Goal: Transaction & Acquisition: Obtain resource

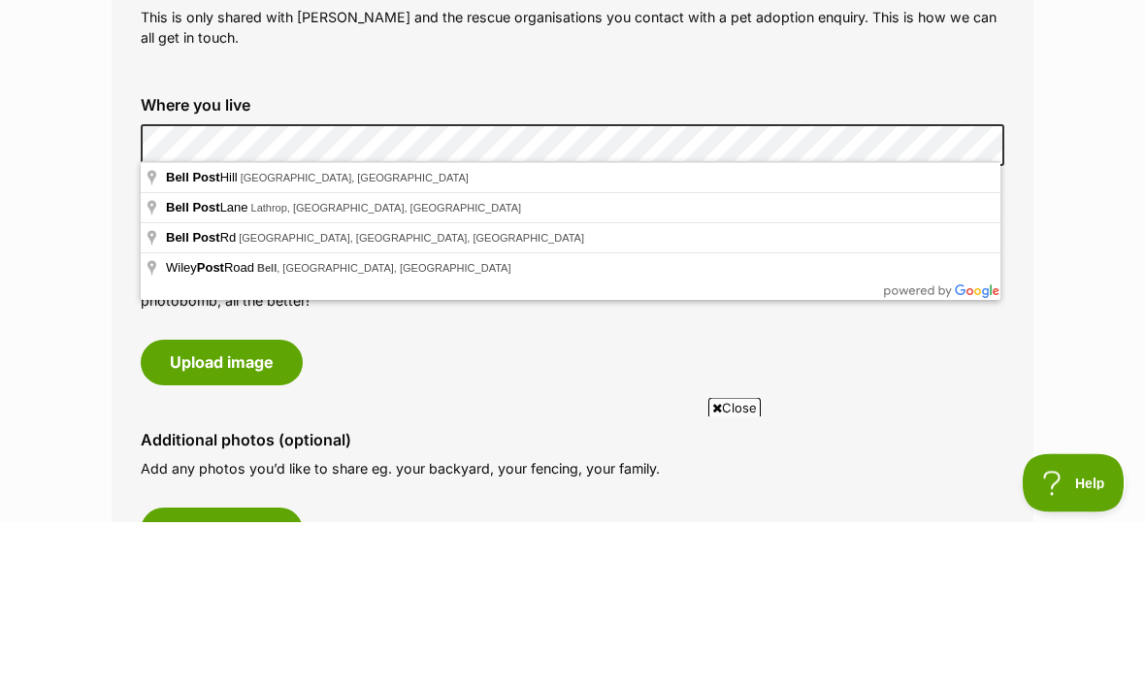
scroll to position [749, 0]
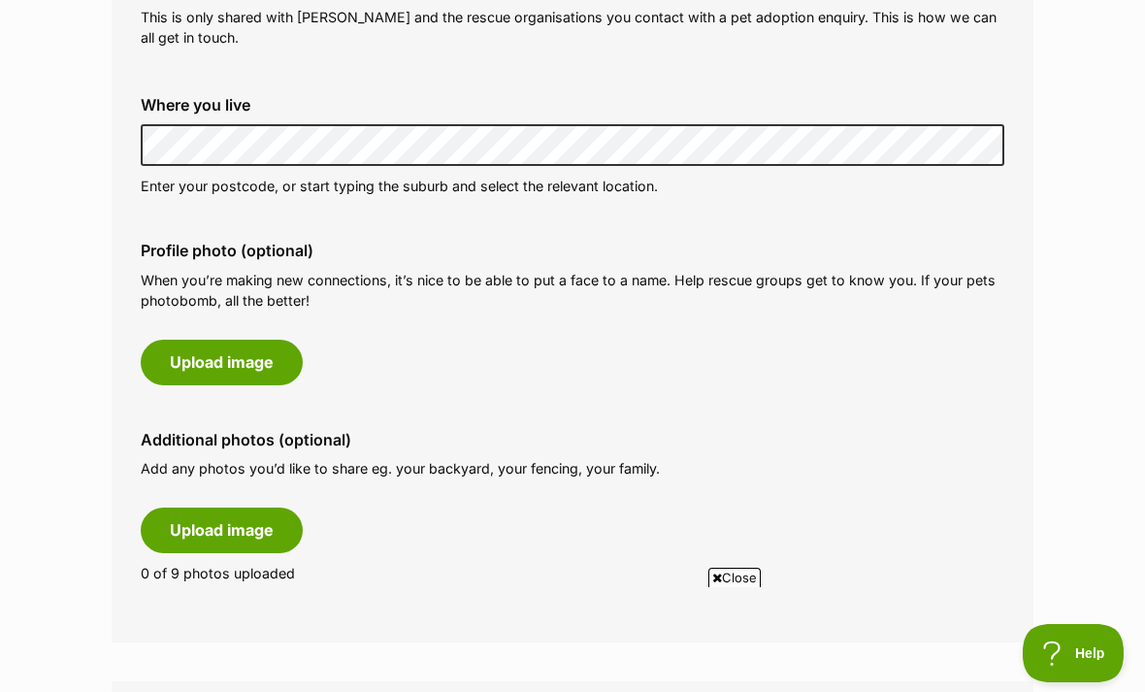
click at [410, 378] on div "Profile photo (optional) When you’re making new connections, it’s nice to be ab…" at bounding box center [572, 313] width 895 height 174
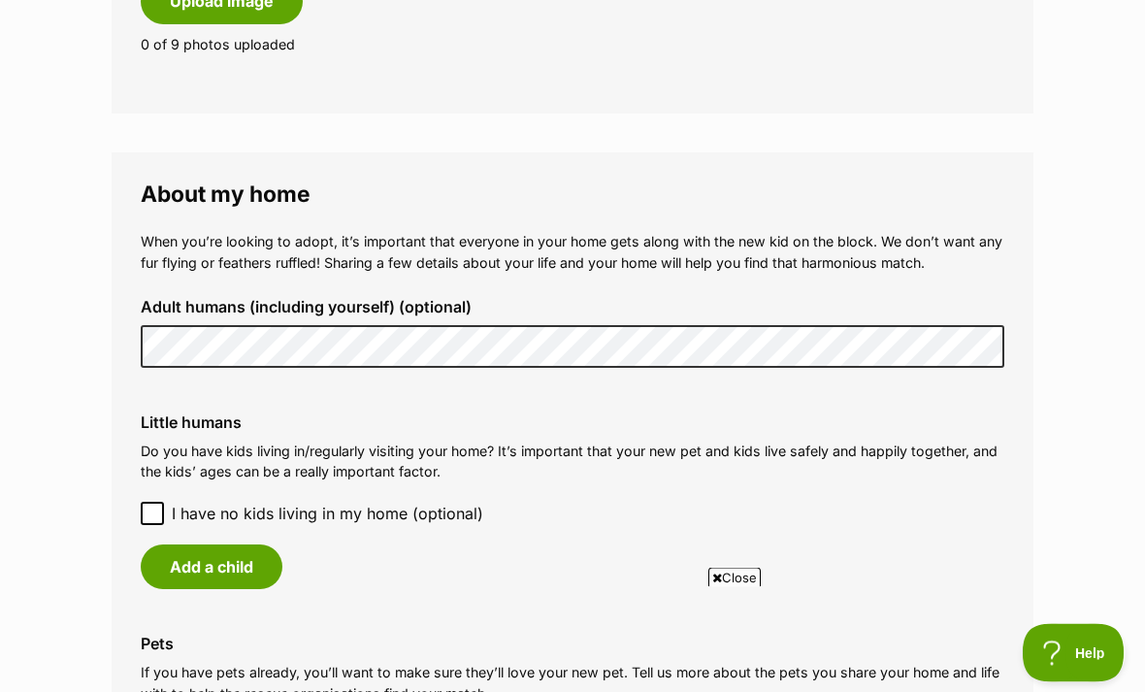
scroll to position [1310, 0]
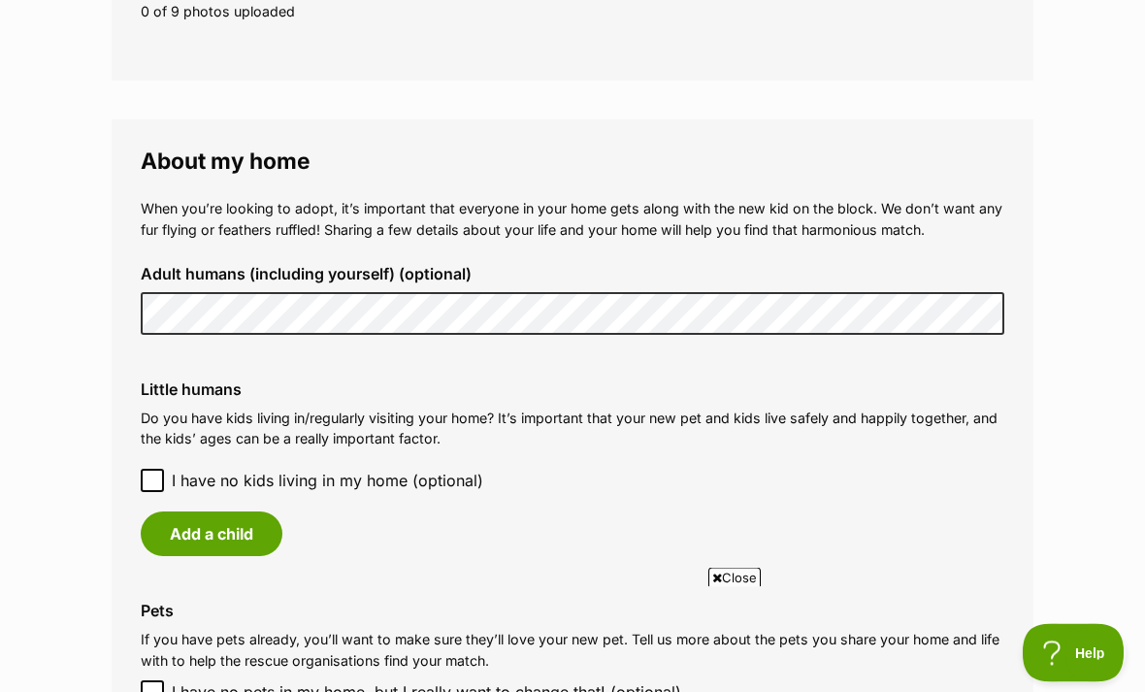
click at [140, 549] on div "Little humans Do you have kids living in/regularly visiting your home? It’s imp…" at bounding box center [572, 469] width 895 height 207
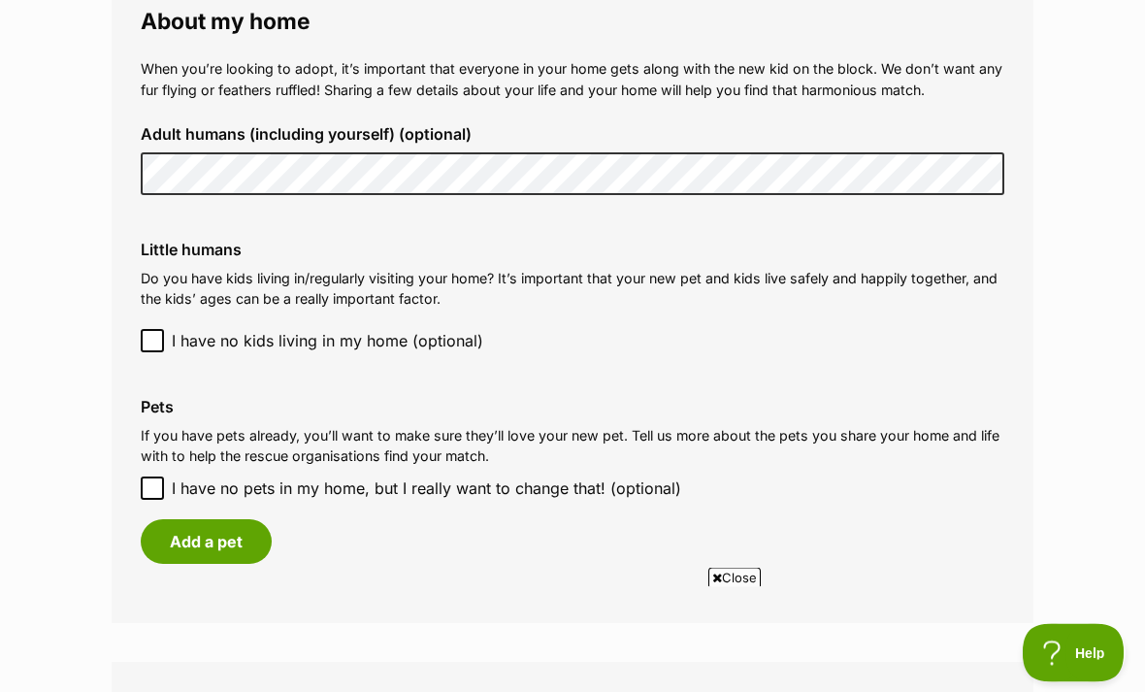
scroll to position [1451, 0]
click at [266, 564] on button "Add a pet" at bounding box center [206, 541] width 131 height 45
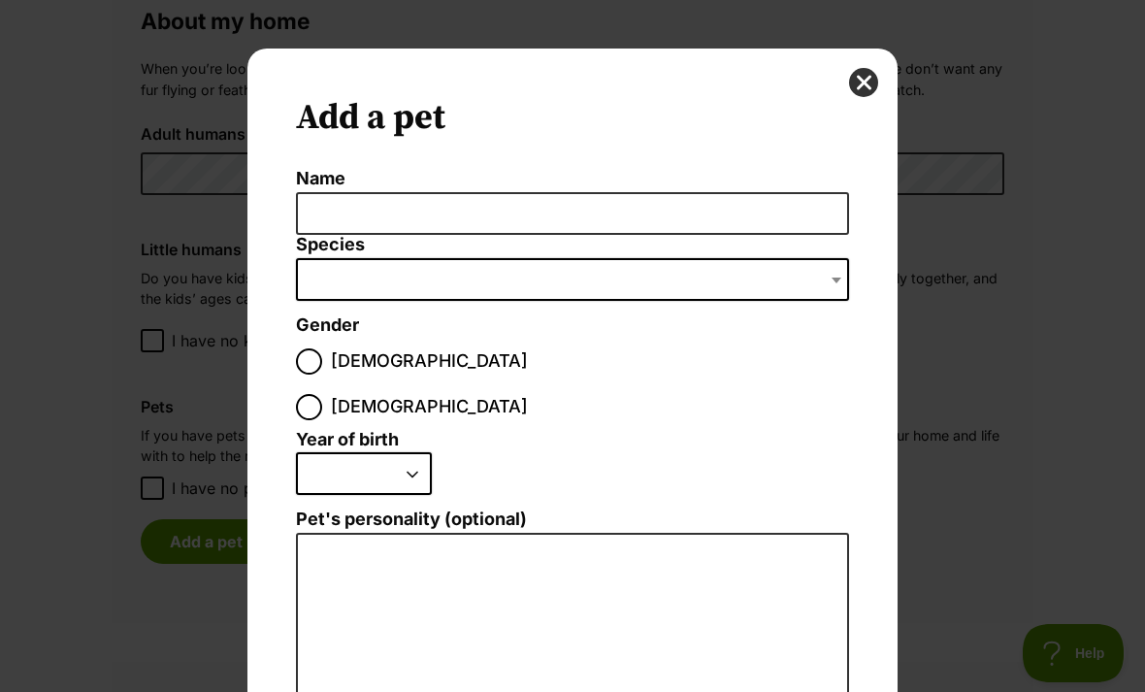
scroll to position [0, 0]
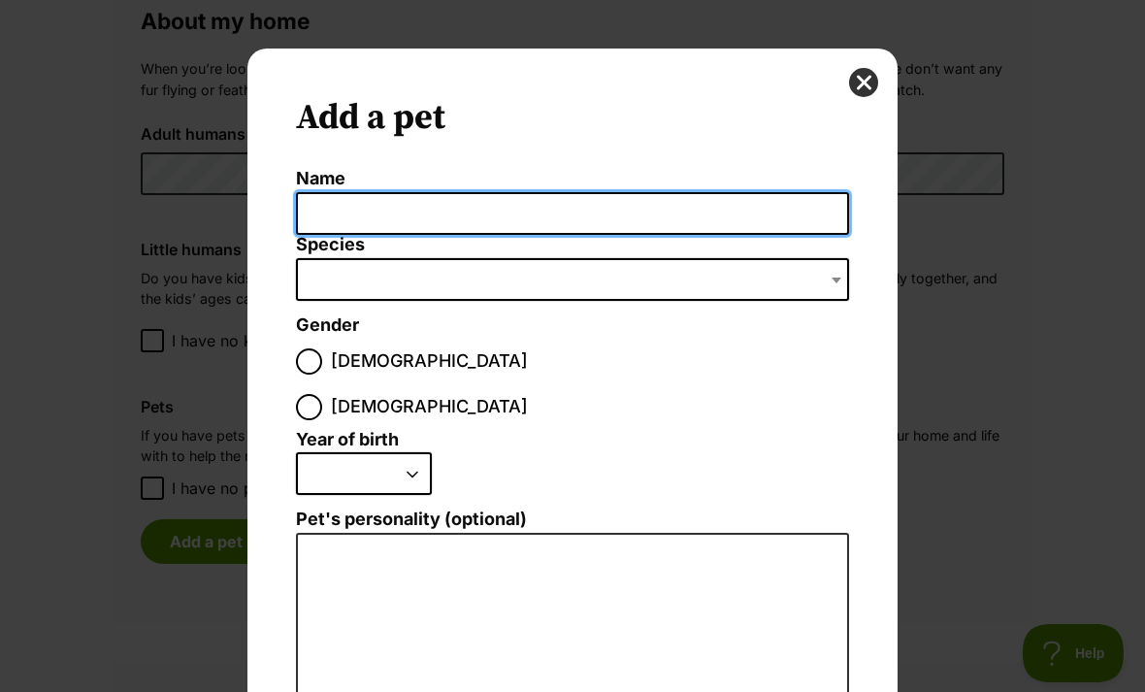
click at [420, 213] on input "Name" at bounding box center [572, 214] width 553 height 44
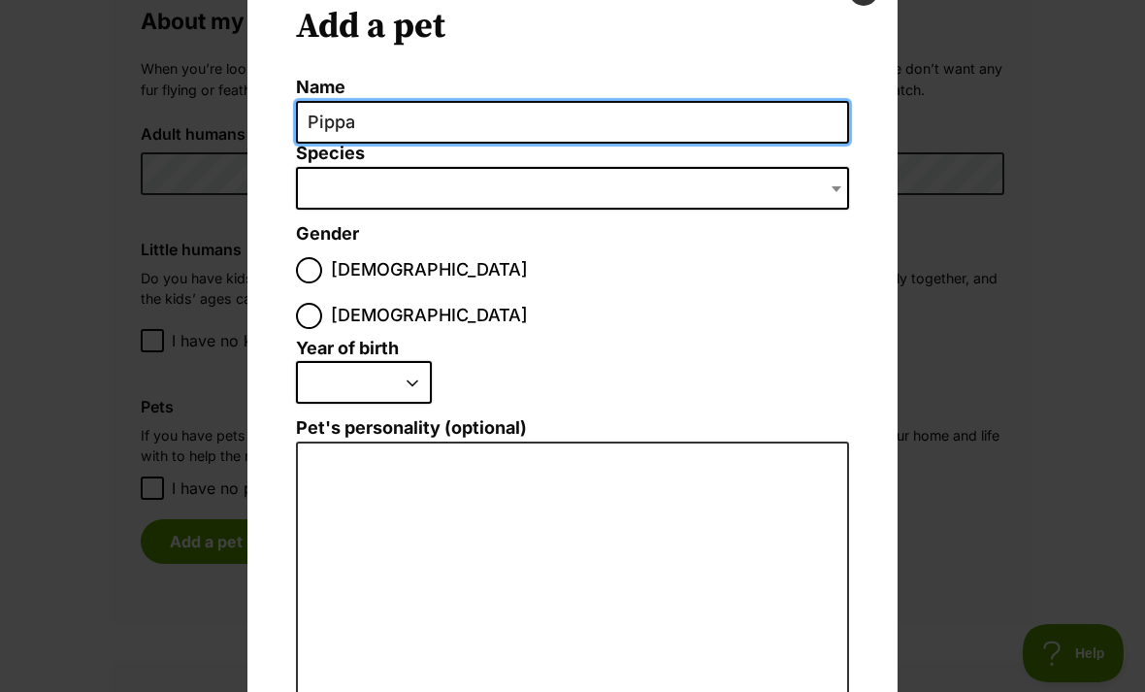
scroll to position [92, 0]
type input "Pippa"
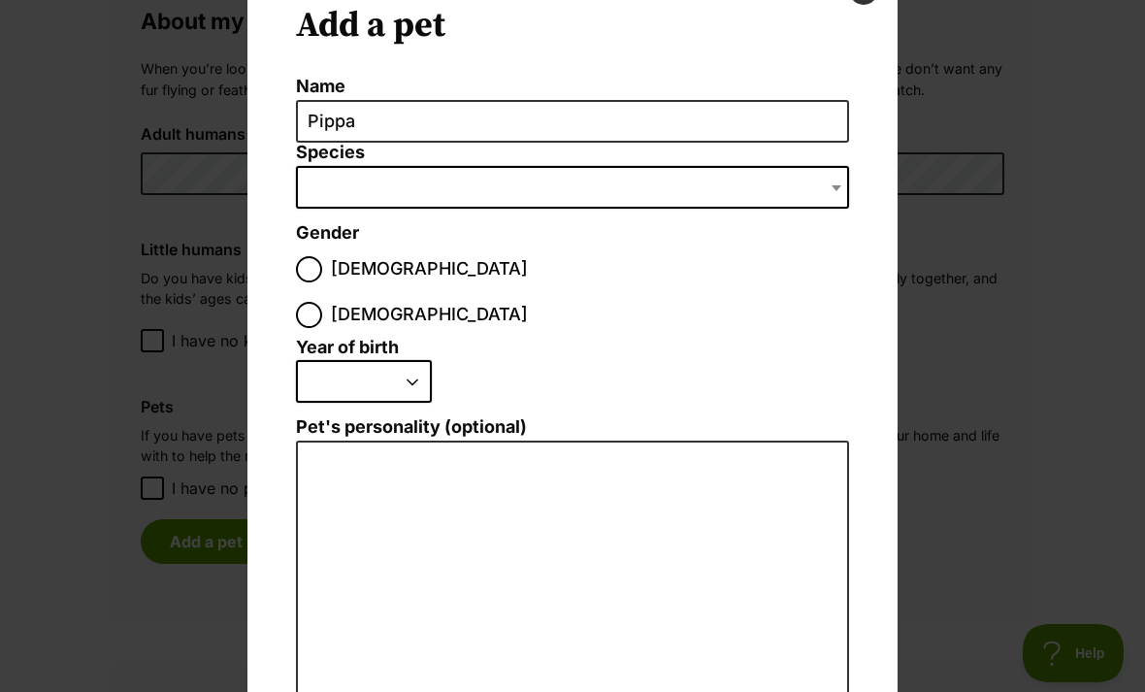
click at [377, 191] on span "Dialog Window - Close (Press escape to close)" at bounding box center [572, 187] width 553 height 43
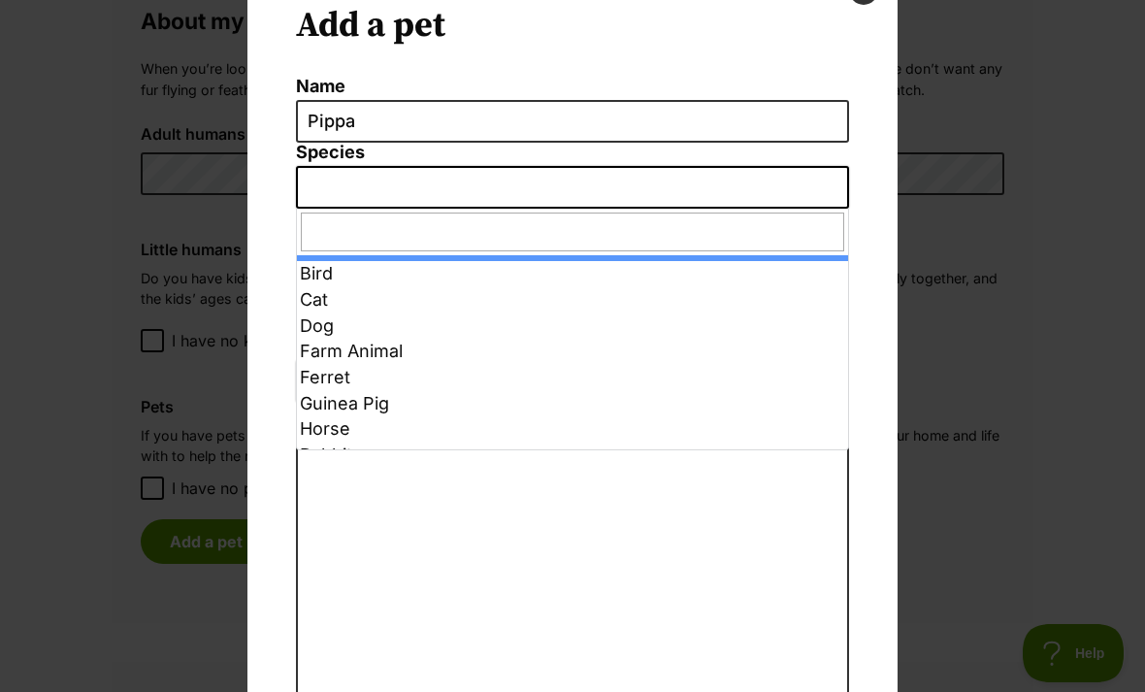
click at [392, 181] on span "Dialog Window - Close (Press escape to close)" at bounding box center [572, 187] width 553 height 43
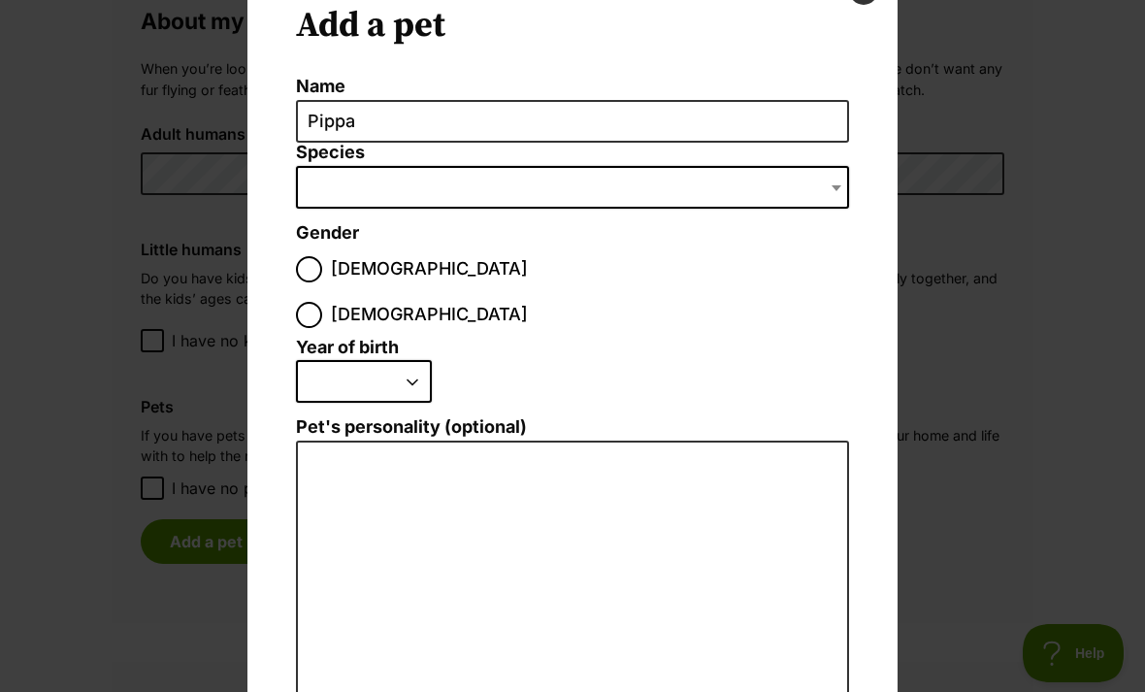
click at [339, 194] on span "Dialog Window - Close (Press escape to close)" at bounding box center [572, 187] width 553 height 43
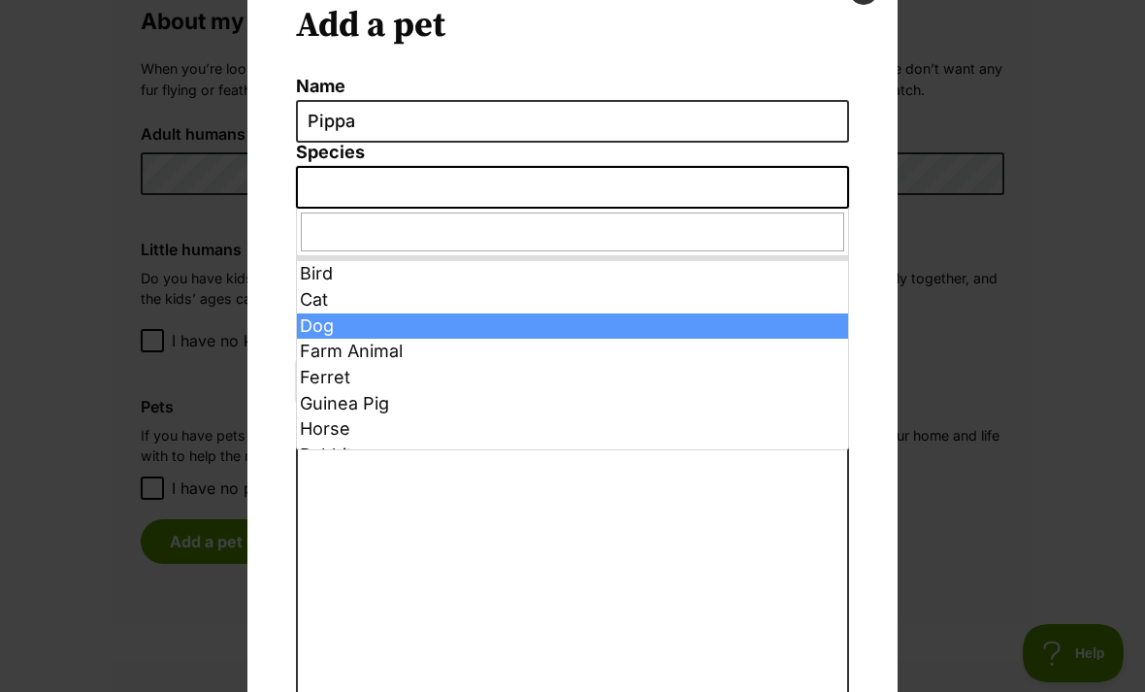
select select "1"
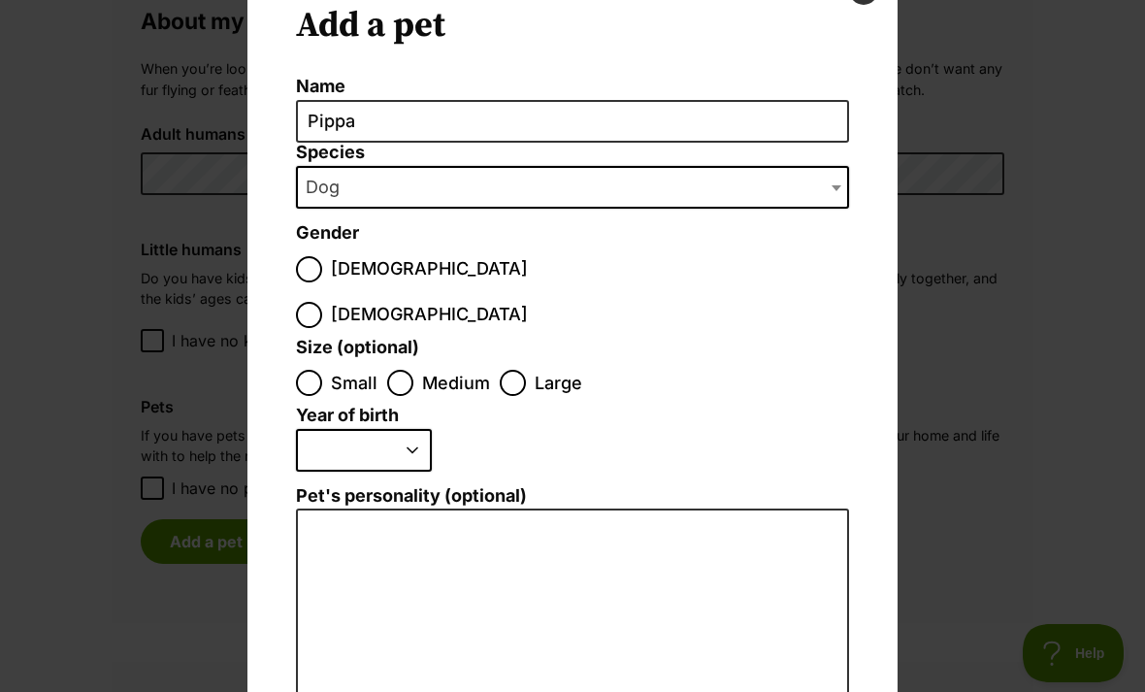
click at [322, 302] on input "Female" at bounding box center [309, 315] width 26 height 26
radio input "true"
click at [401, 370] on input "Medium" at bounding box center [400, 383] width 26 height 26
radio input "true"
click at [422, 429] on select "2025 2024 2023 2022 2021 2020 2019 2018 2017 2016 2015 2014 2013 2012 2011 2010…" at bounding box center [364, 450] width 136 height 43
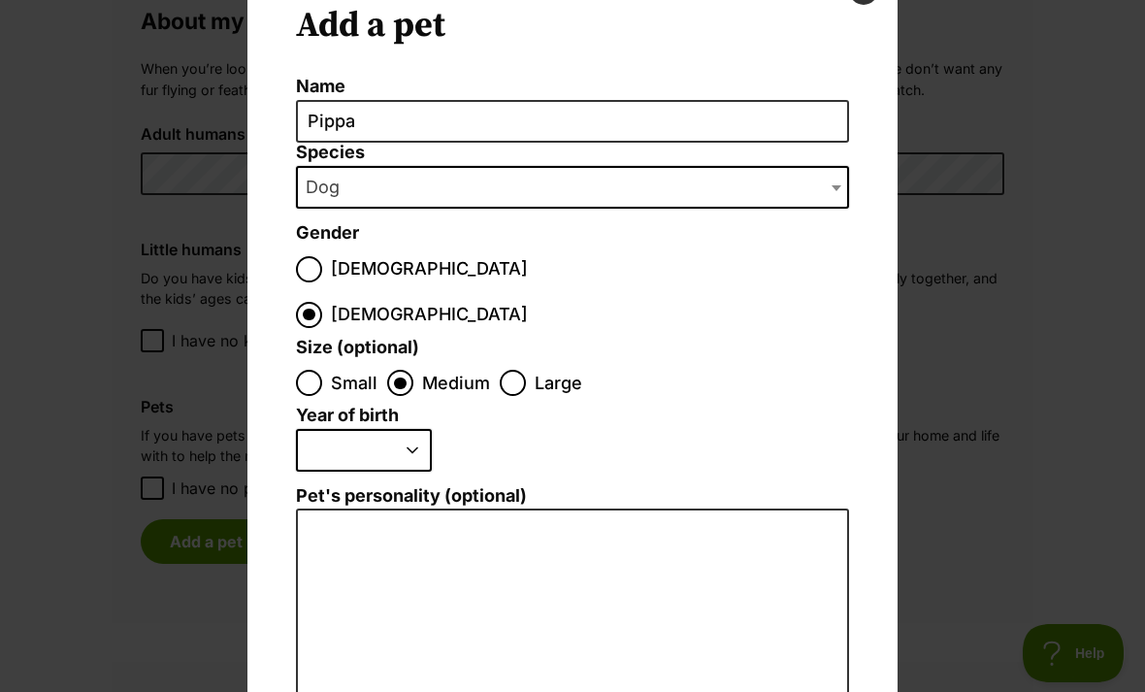
select select "2010"
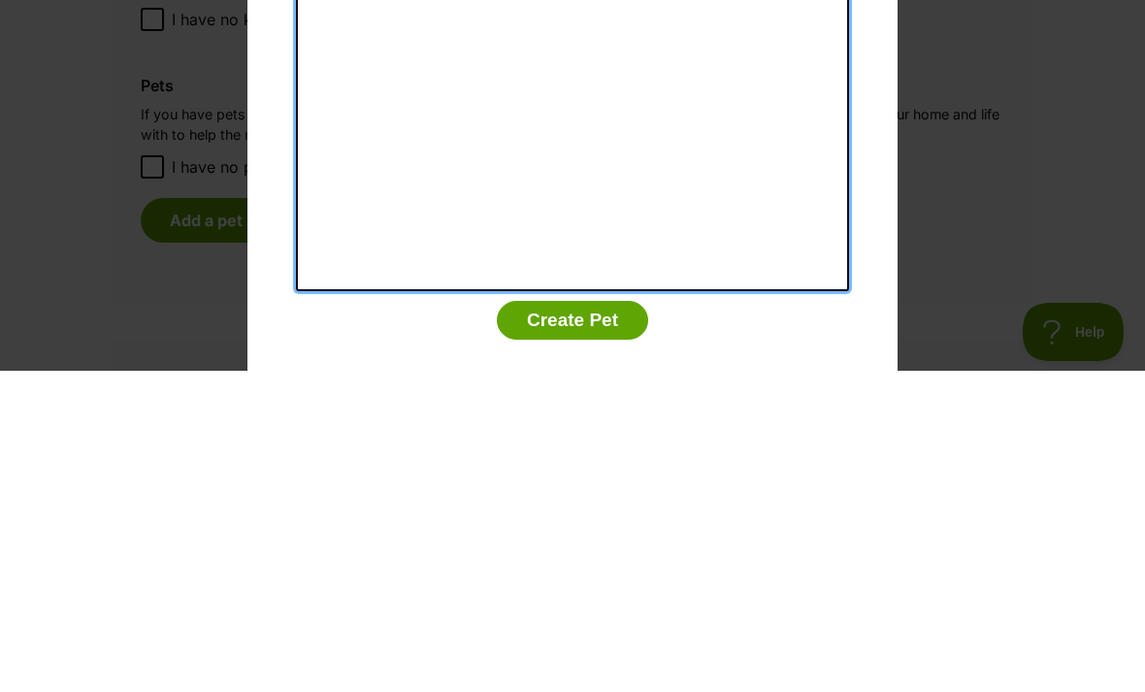
scroll to position [411, 0]
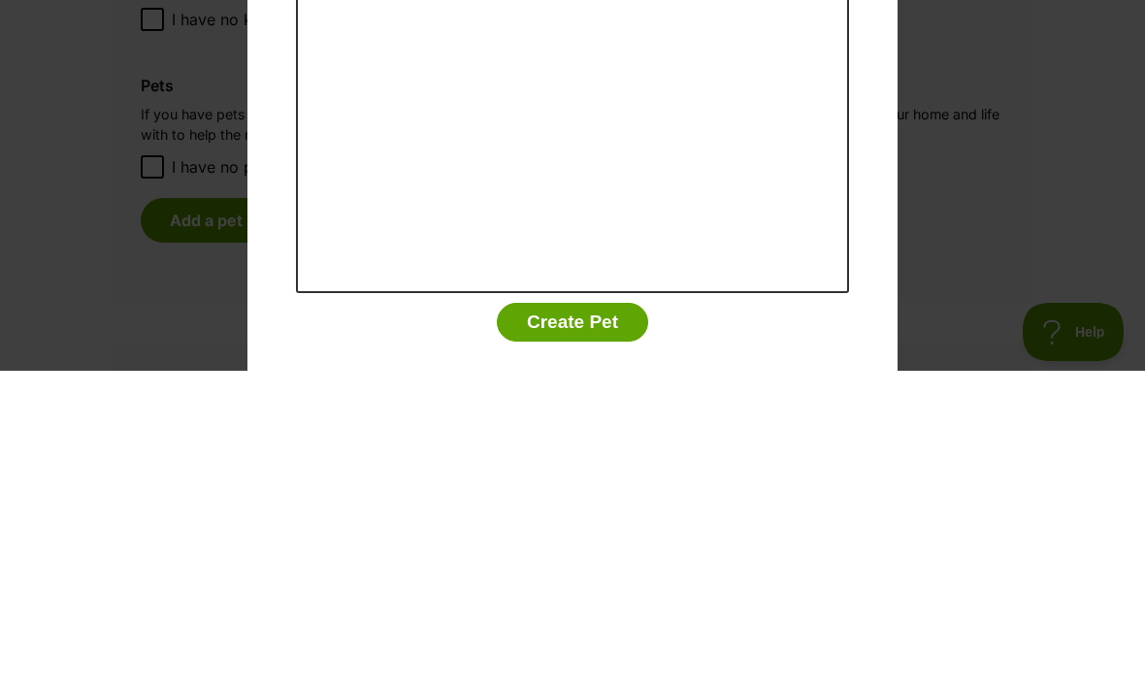
click at [612, 624] on button "Create Pet" at bounding box center [572, 643] width 151 height 39
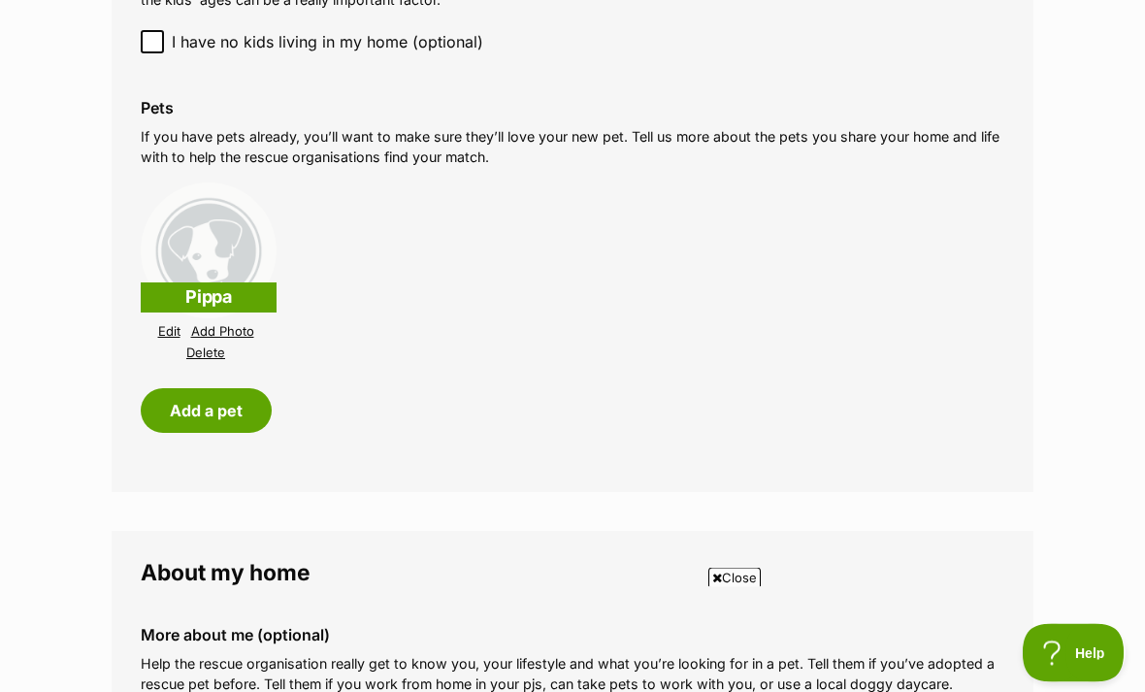
scroll to position [1757, 0]
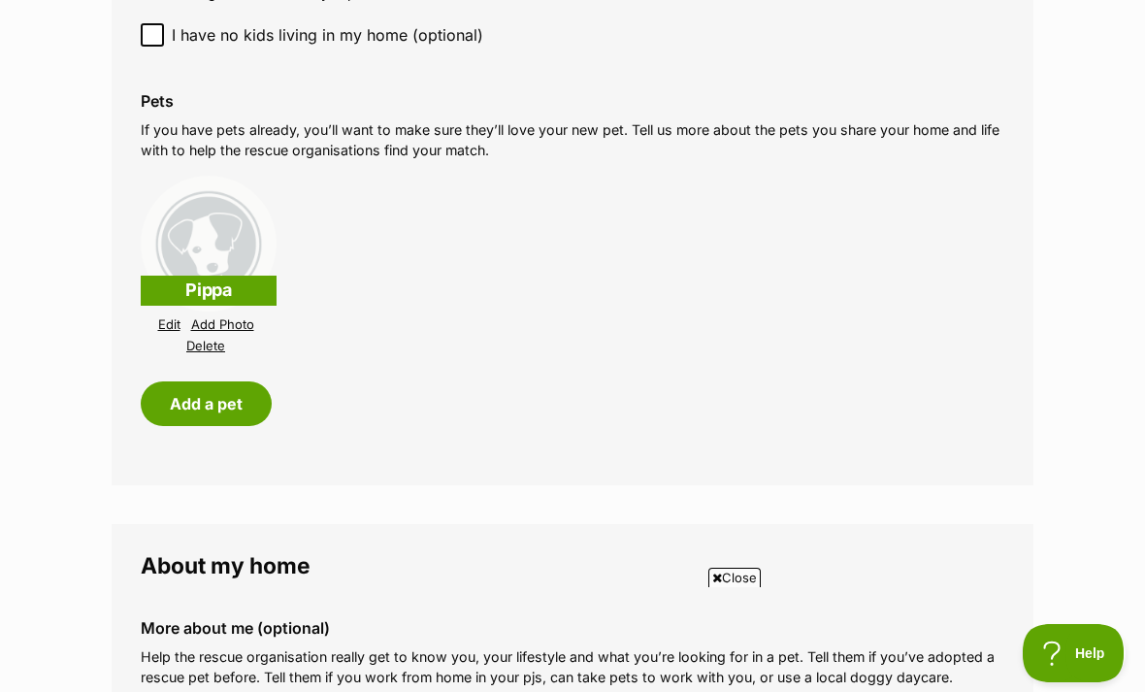
click at [241, 332] on link "Add Photo" at bounding box center [222, 324] width 63 height 15
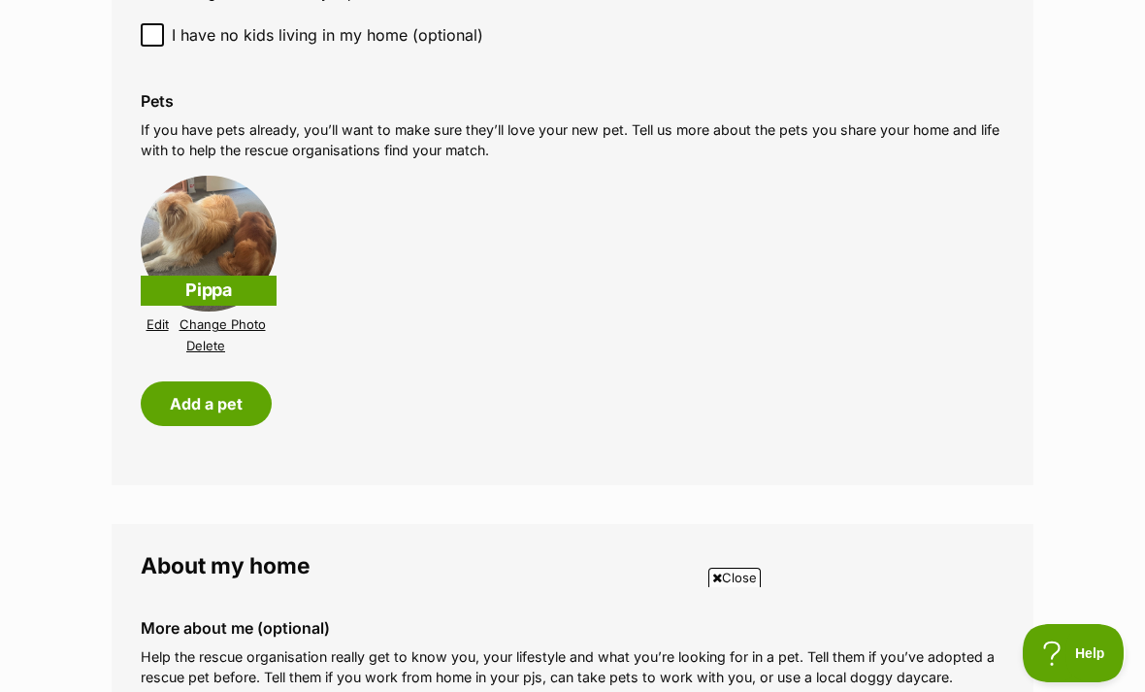
click at [153, 332] on link "Edit" at bounding box center [158, 324] width 22 height 15
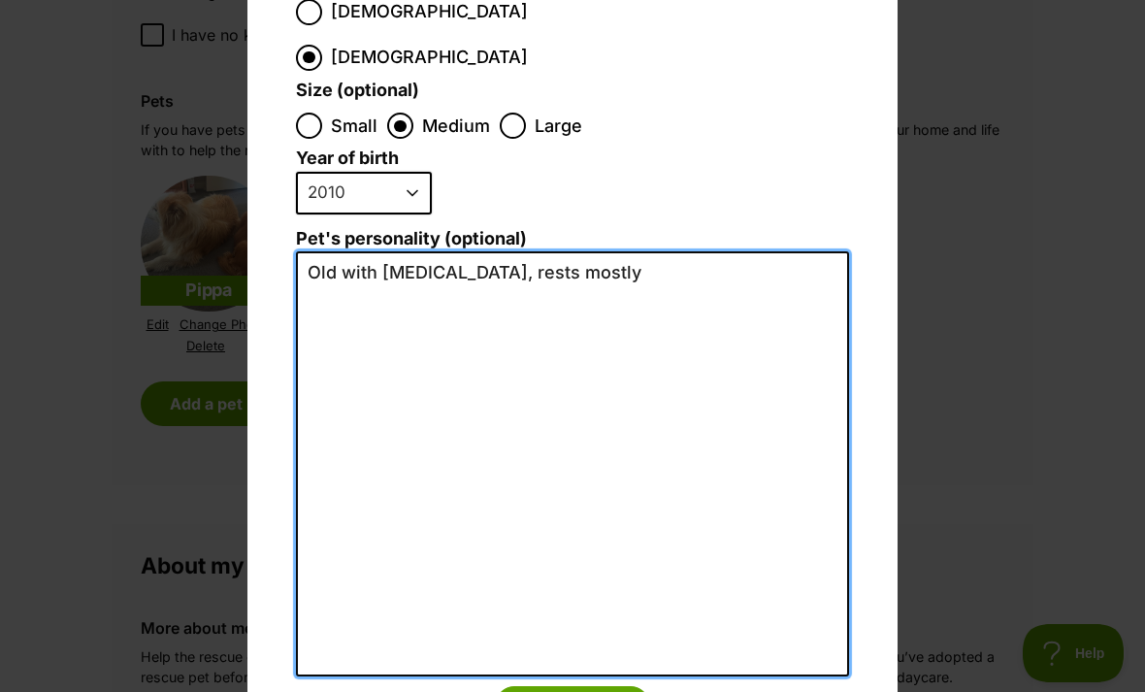
click at [611, 251] on textarea "Old with arthritis, rests mostly" at bounding box center [572, 463] width 553 height 425
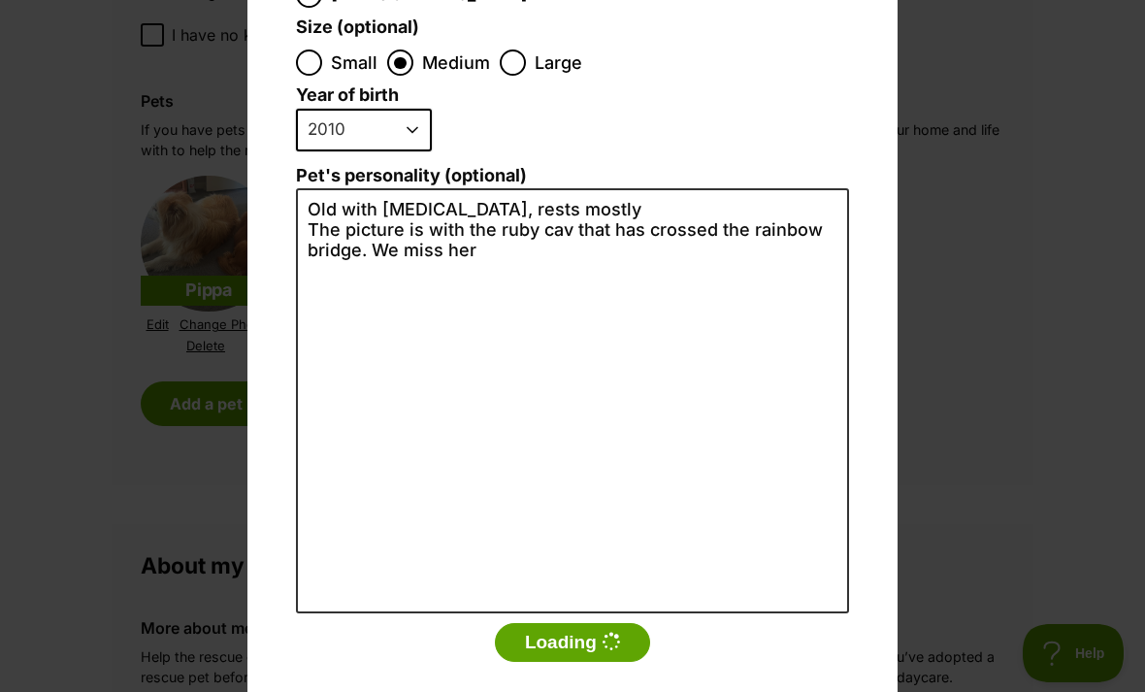
scroll to position [411, 0]
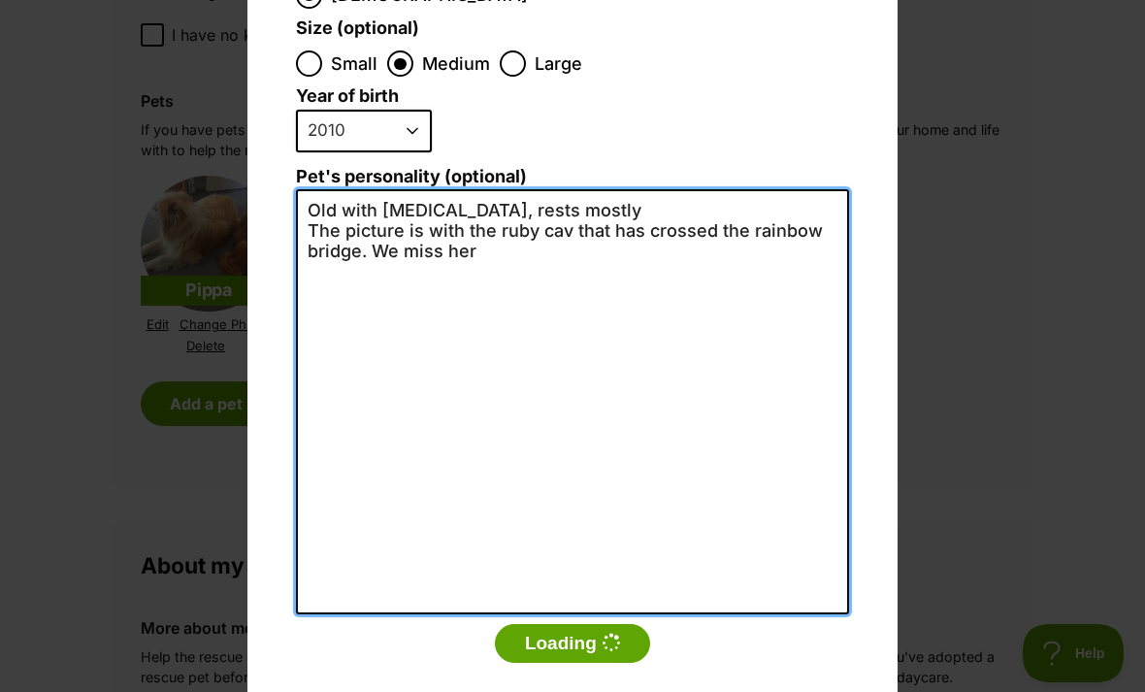
type textarea "Old with arthritis, rests mostly The picture is with the ruby cav that has cros…"
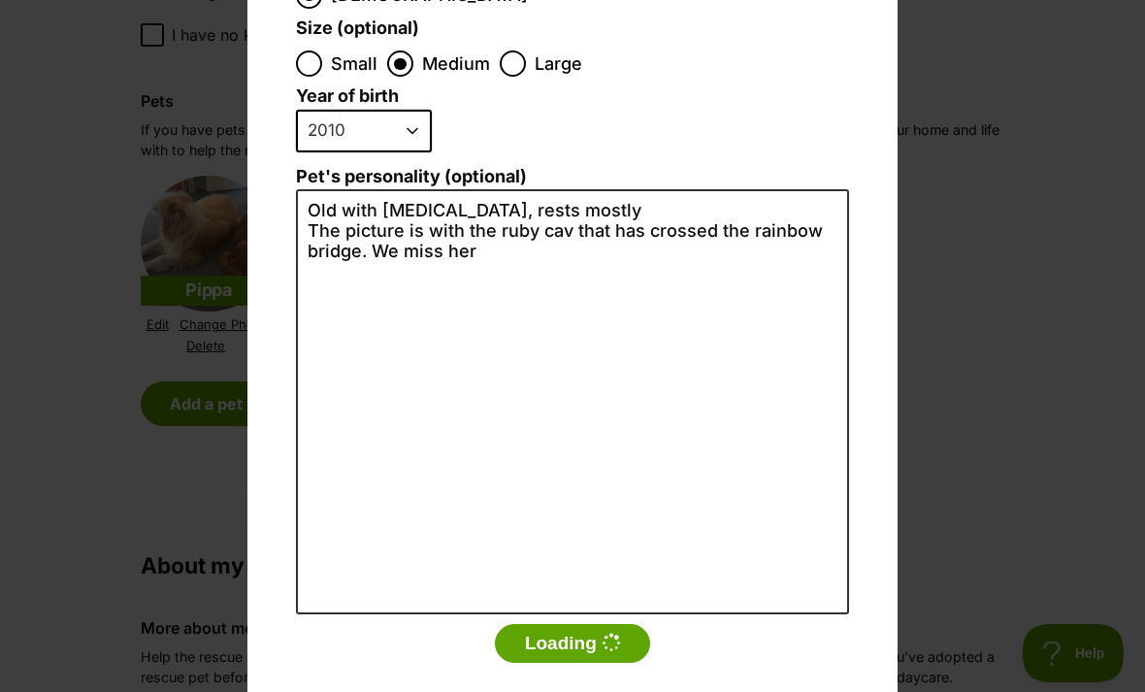
click at [605, 624] on button "Loading" at bounding box center [572, 643] width 155 height 39
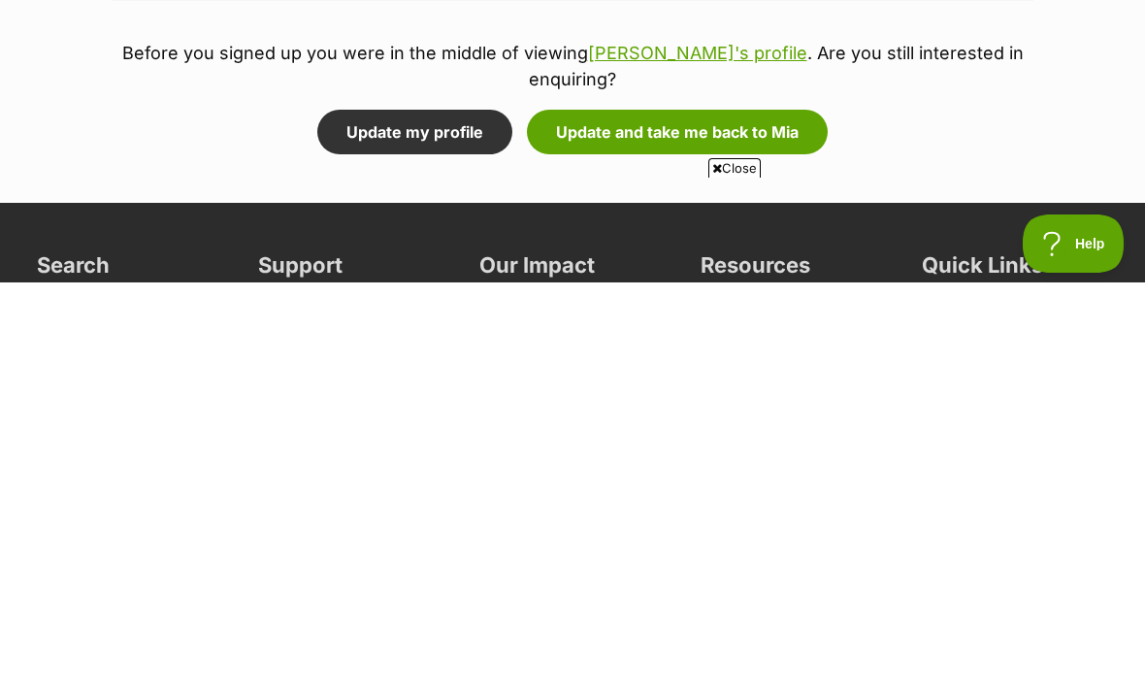
scroll to position [2390, 0]
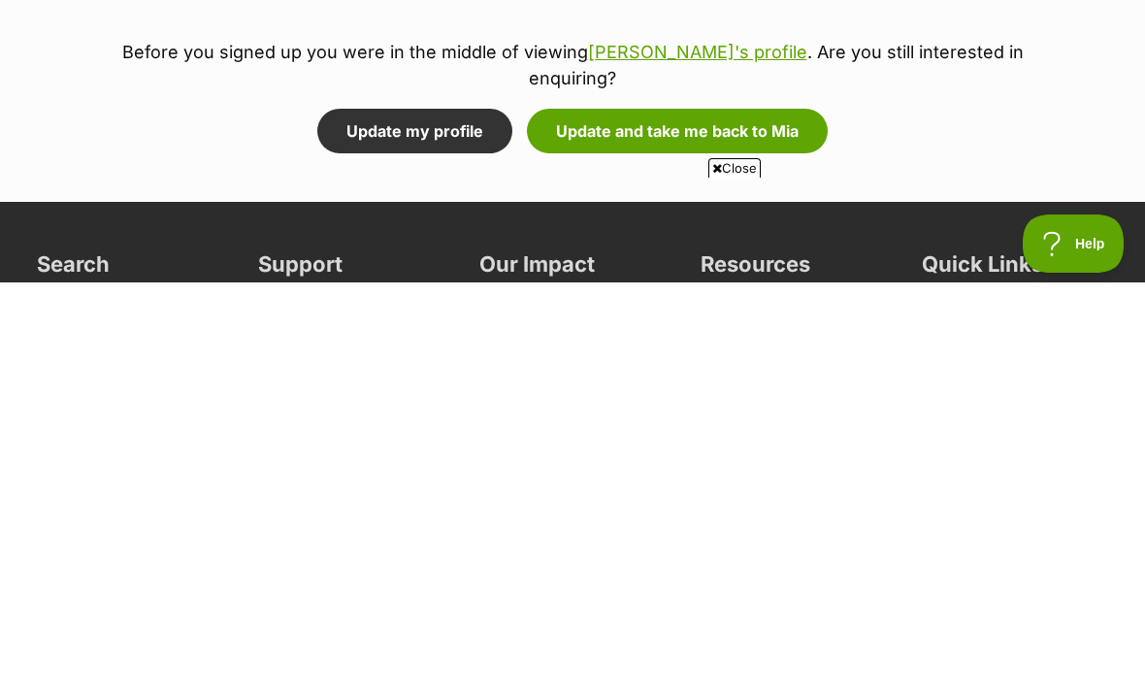
click at [431, 518] on button "Update my profile" at bounding box center [414, 540] width 195 height 45
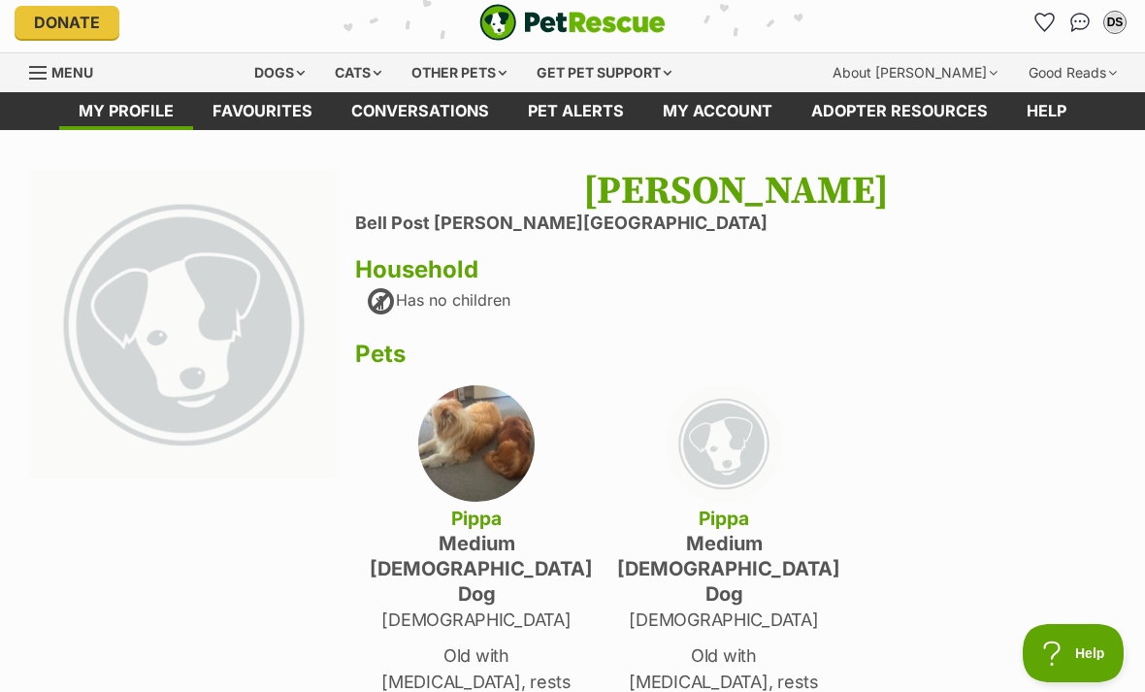
scroll to position [9, 0]
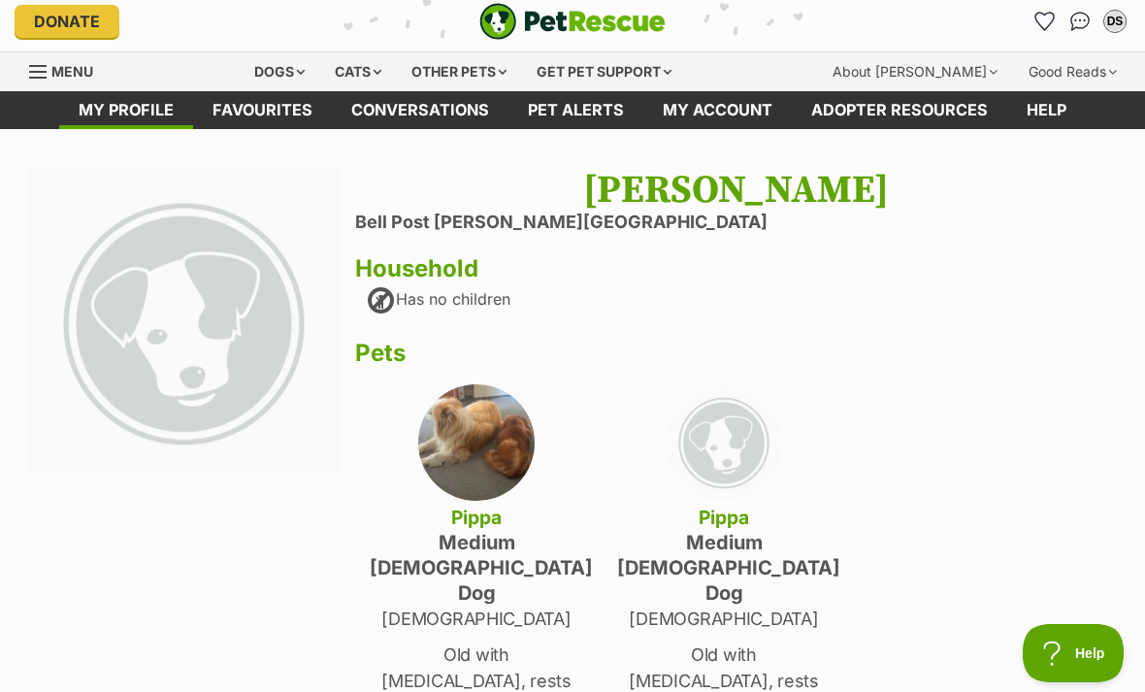
click at [293, 63] on div "Dogs" at bounding box center [280, 71] width 78 height 39
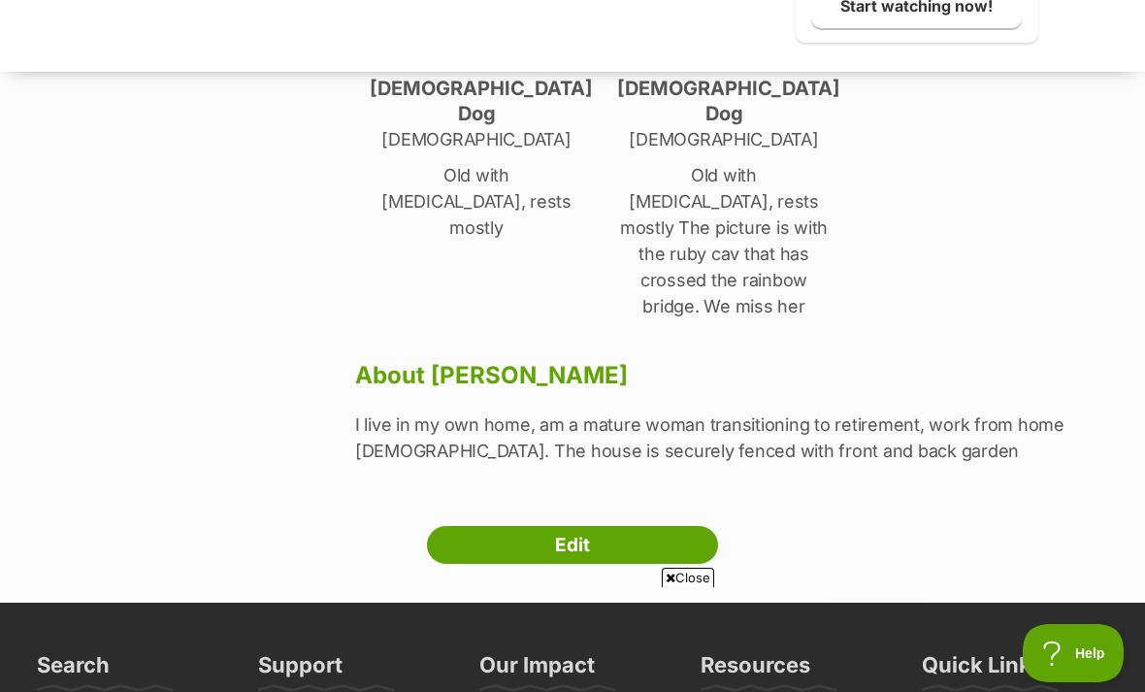
scroll to position [489, 0]
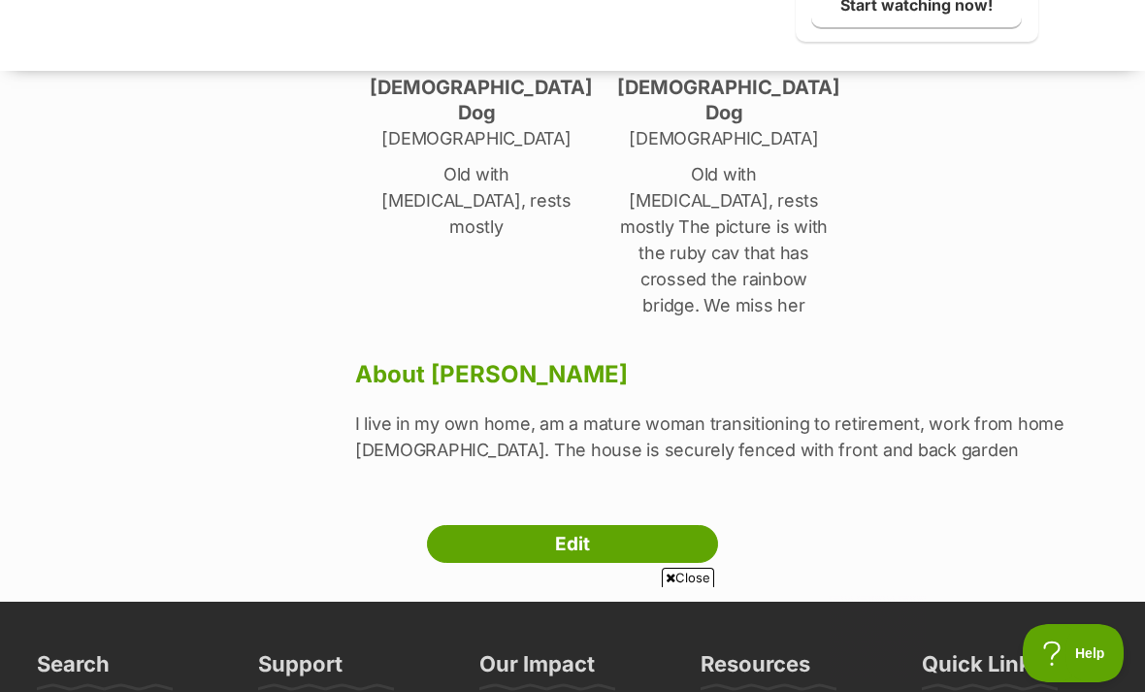
click at [696, 587] on span "Close" at bounding box center [688, 577] width 52 height 19
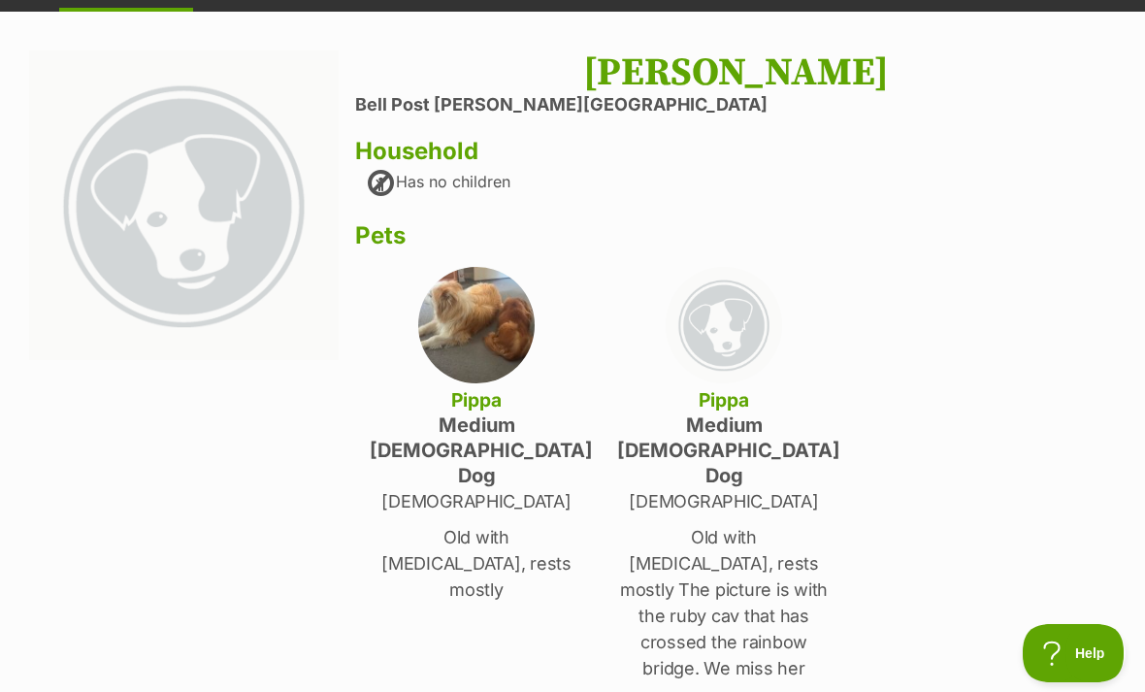
scroll to position [0, 0]
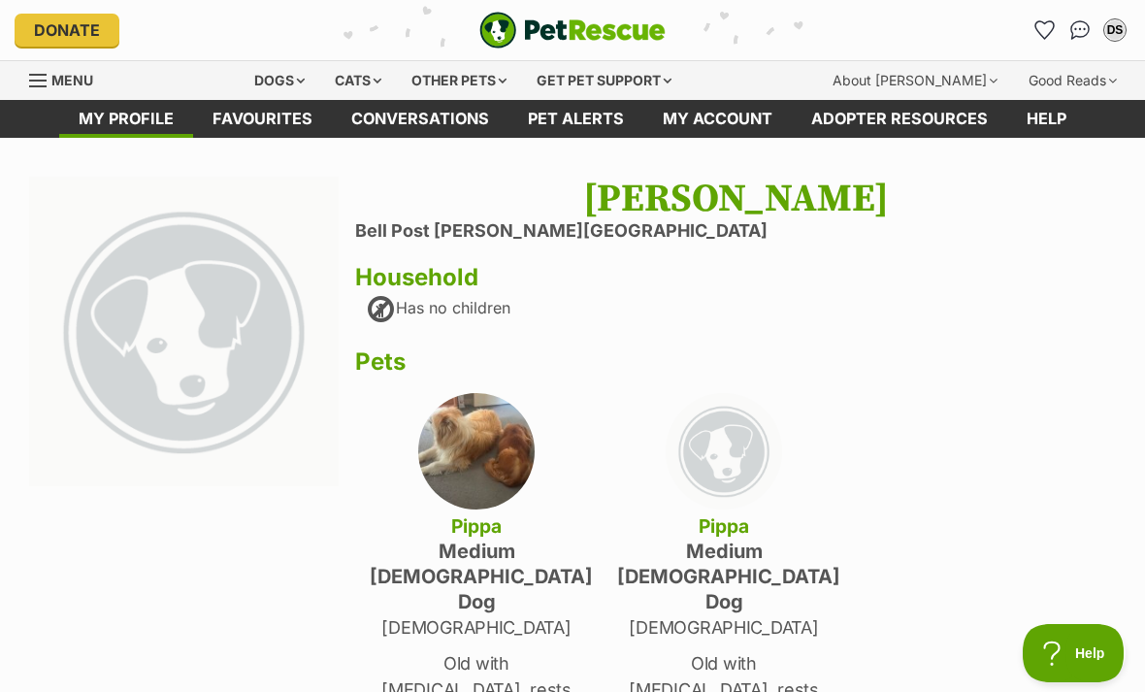
click at [291, 89] on div "Dogs" at bounding box center [280, 80] width 78 height 39
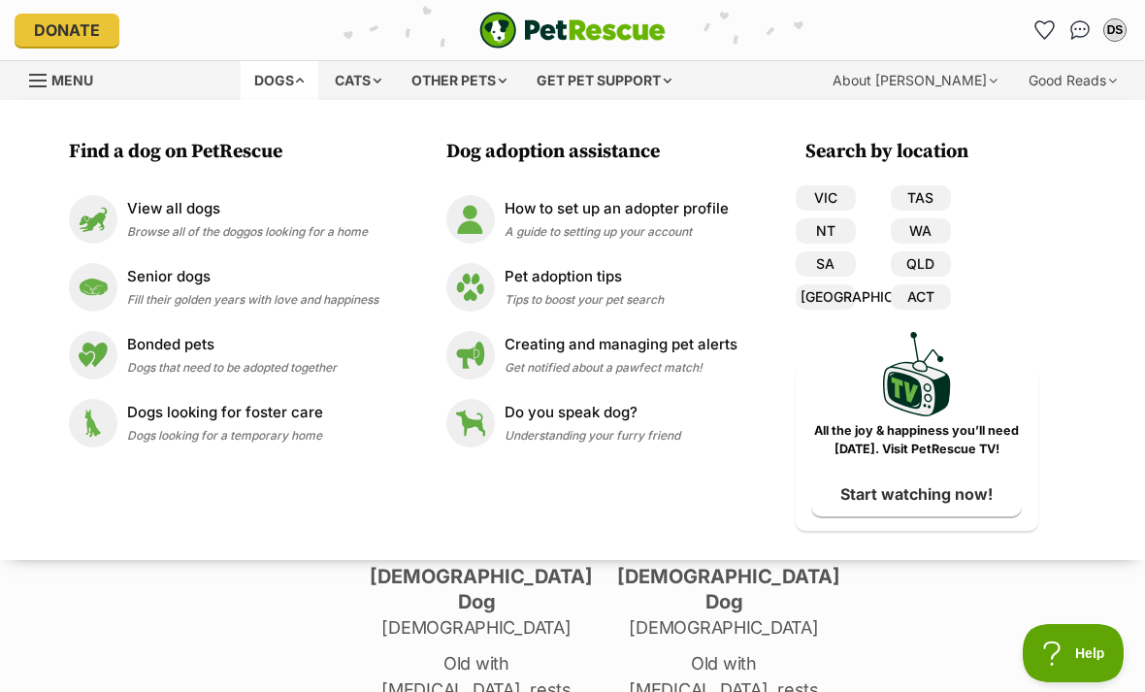
click at [298, 298] on span "Fill their golden years with love and happiness" at bounding box center [252, 299] width 251 height 15
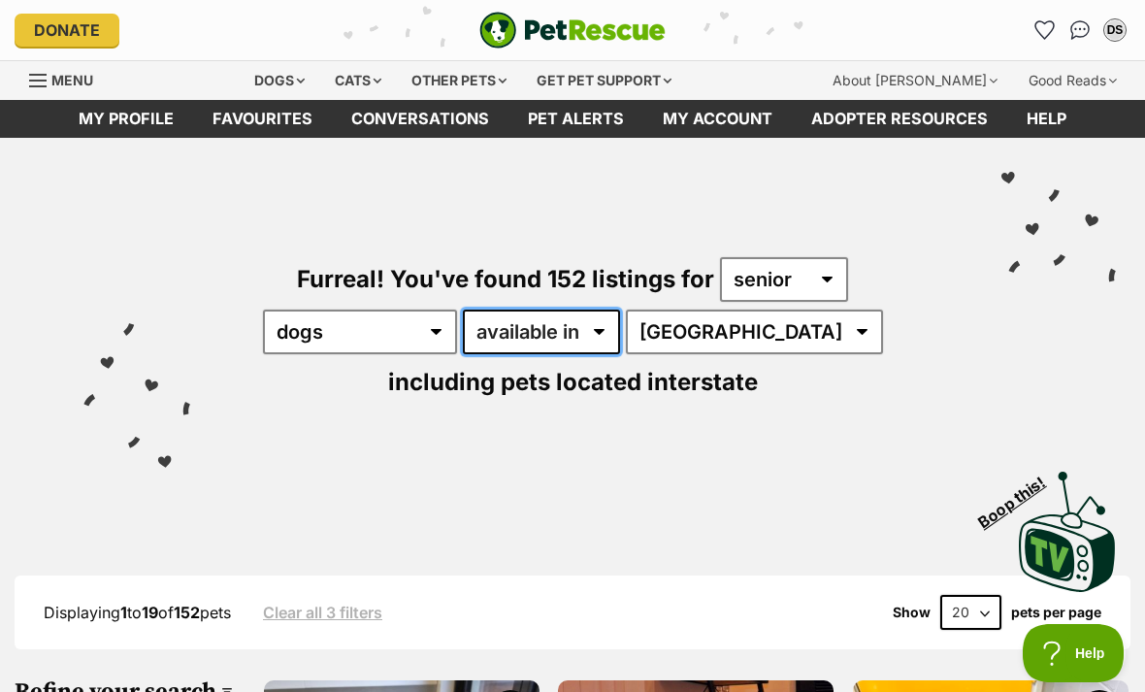
click at [581, 340] on select "available in located in" at bounding box center [541, 332] width 157 height 45
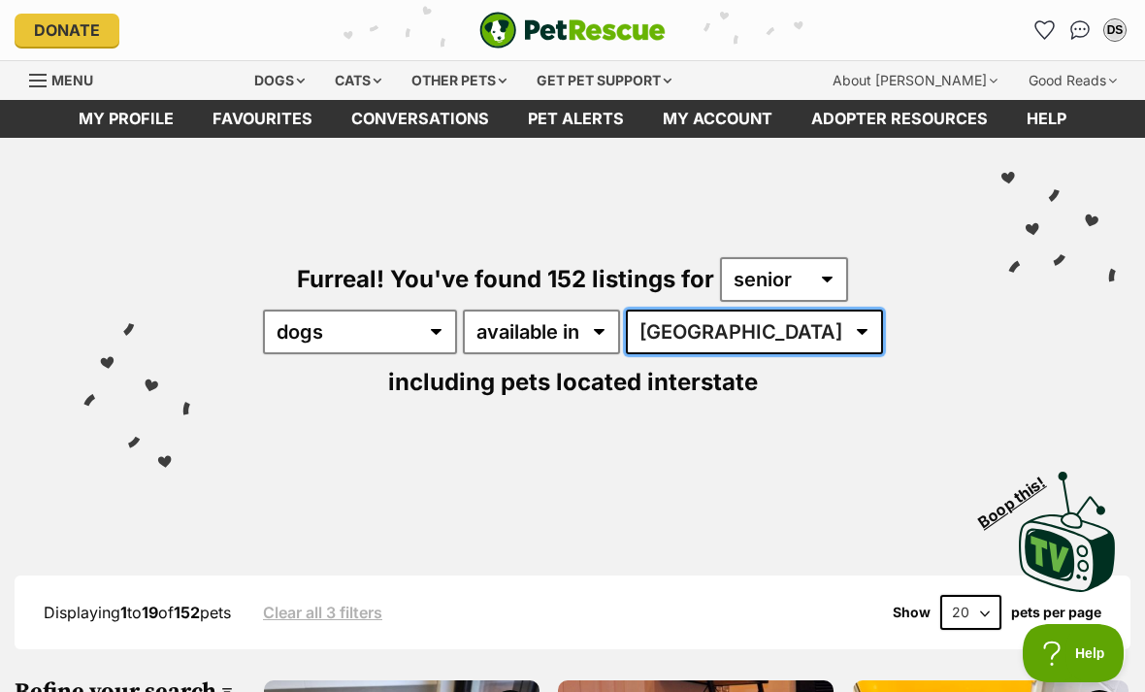
click at [740, 333] on select "Australia ACT NSW NT QLD SA TAS VIC WA" at bounding box center [754, 332] width 257 height 45
select select "VIC"
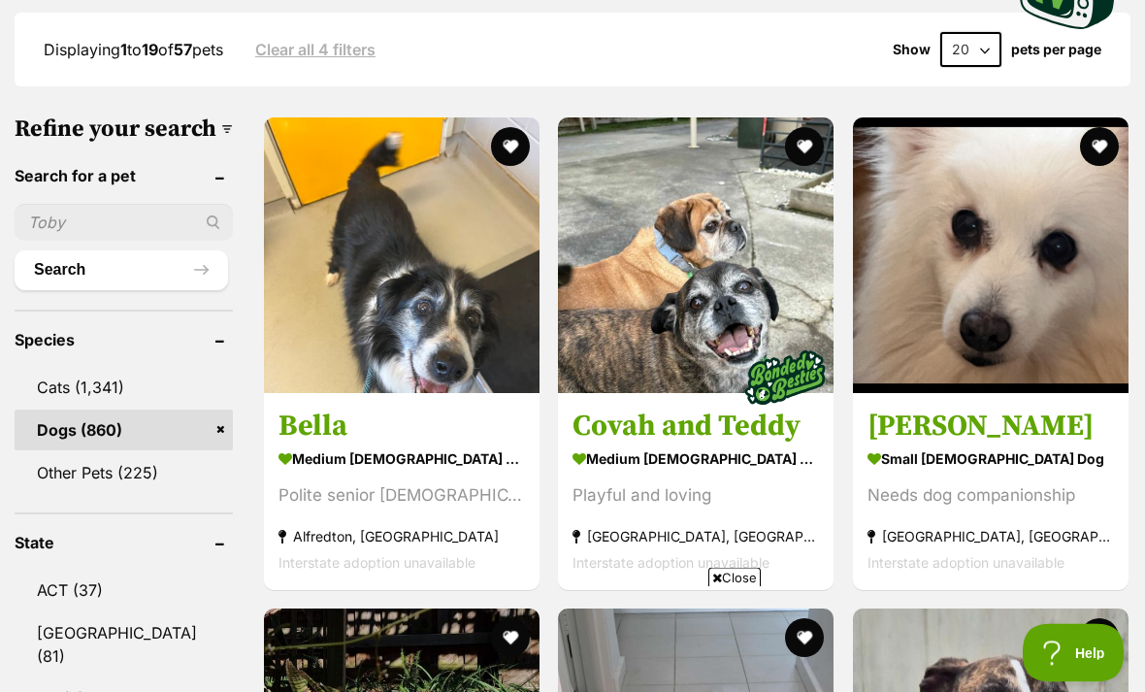
scroll to position [564, 0]
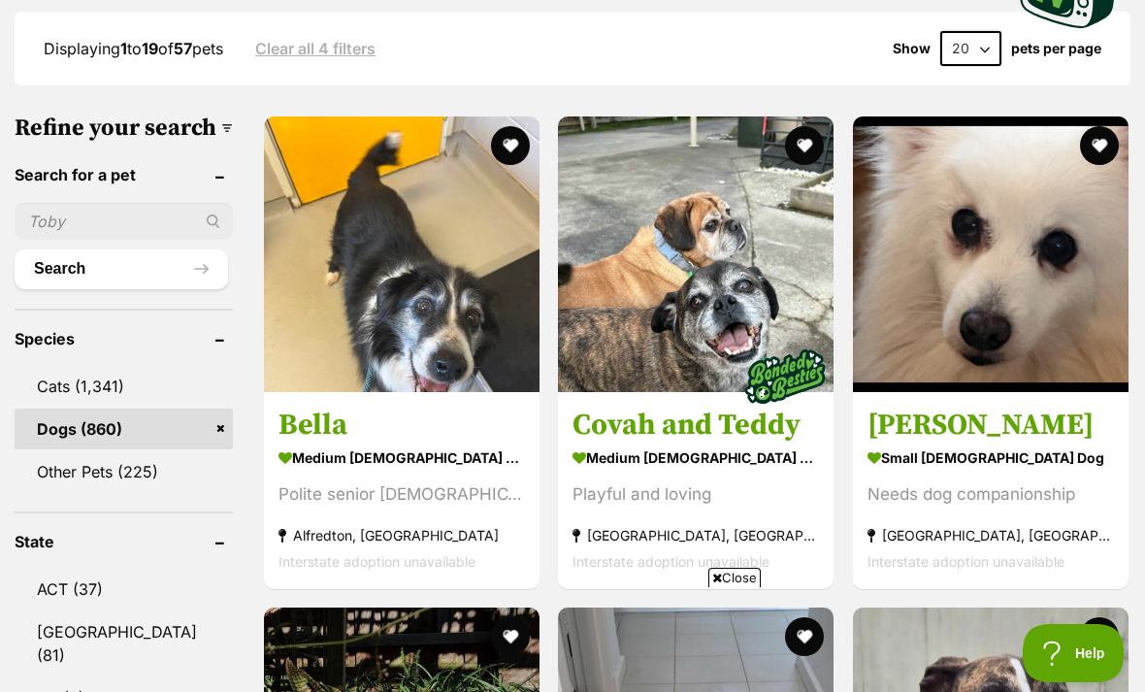
click at [130, 240] on input "text" at bounding box center [124, 221] width 218 height 37
type input "Mia"
click at [97, 288] on button "Search" at bounding box center [122, 268] width 214 height 39
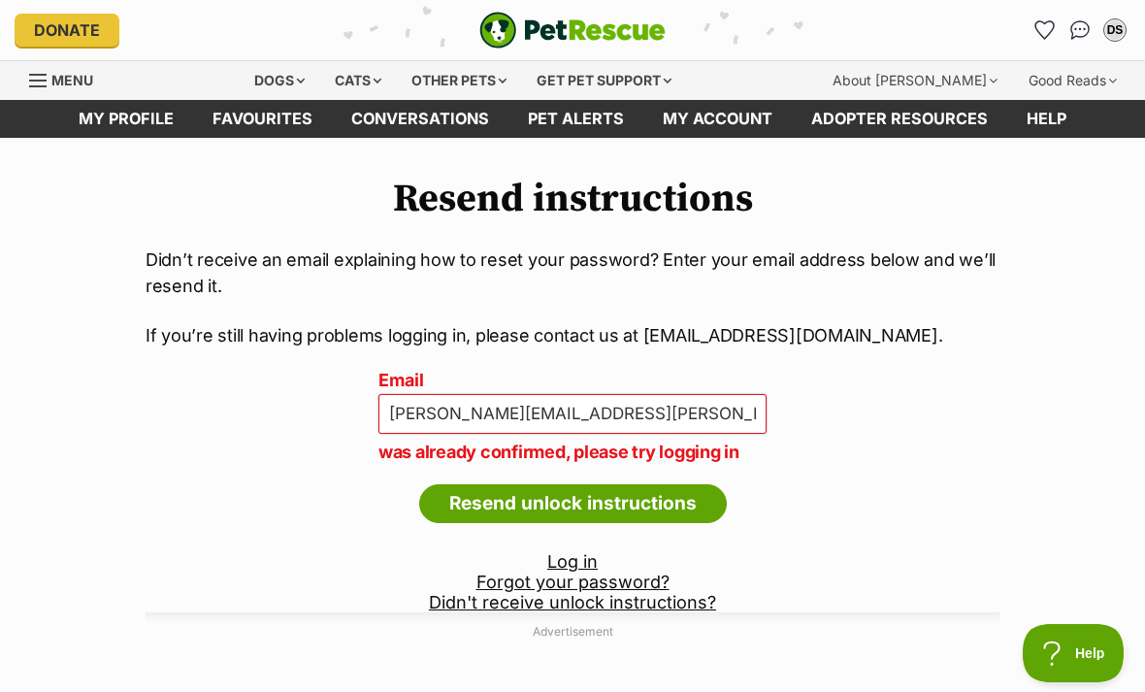
click at [677, 507] on input "Resend unlock instructions" at bounding box center [573, 503] width 308 height 39
click at [1057, 34] on link "Favourites" at bounding box center [1045, 30] width 31 height 31
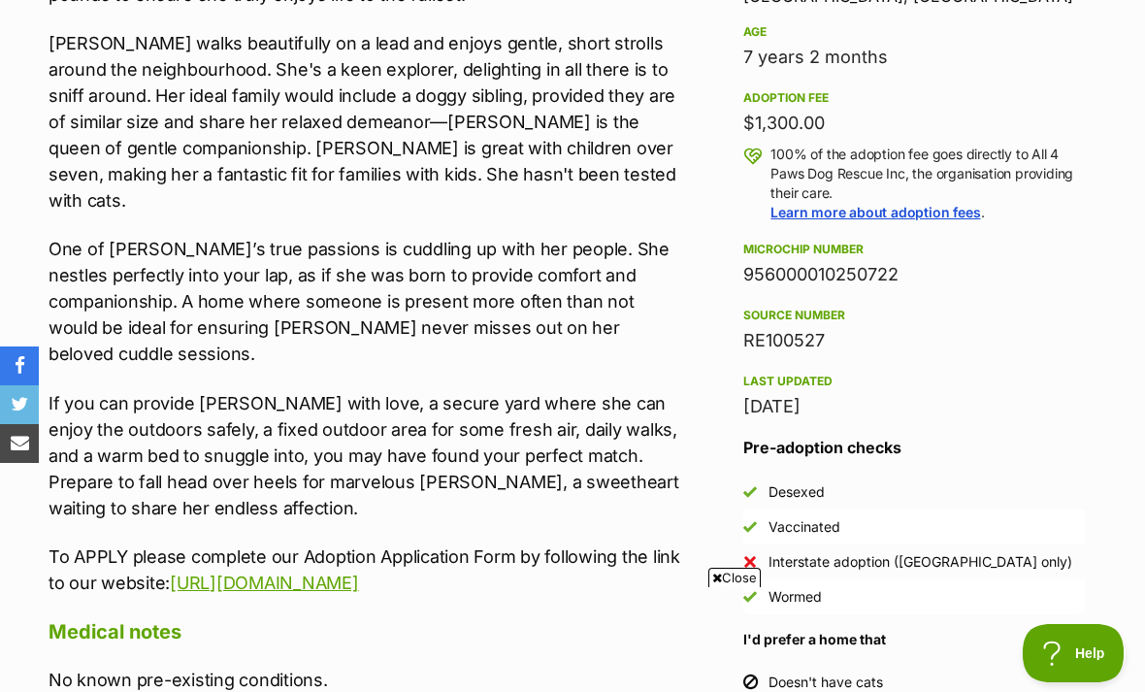
scroll to position [1337, 0]
click at [1022, 454] on h3 "Pre-adoption checks" at bounding box center [914, 446] width 342 height 23
click at [1002, 444] on h3 "Pre-adoption checks" at bounding box center [914, 446] width 342 height 23
click at [968, 417] on aside "Rescue group All 4 Paws Dog Rescue Inc PetRescue ID 1144816 Location [GEOGRAPHI…" at bounding box center [914, 282] width 404 height 903
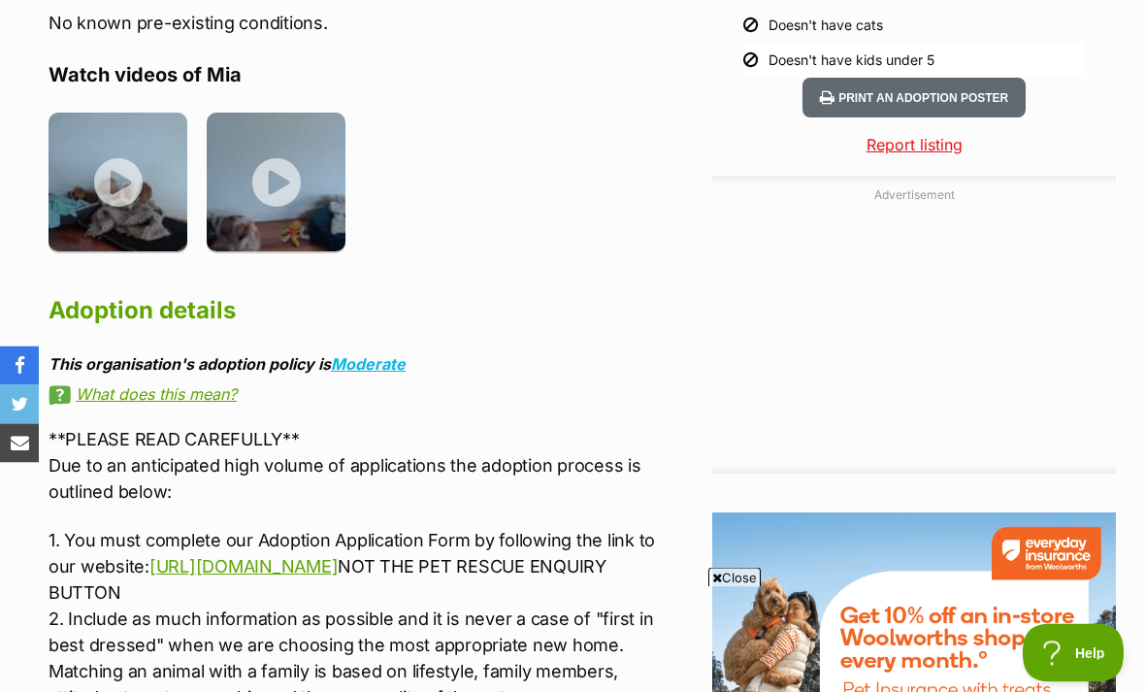
scroll to position [1993, 0]
click at [338, 556] on link "[URL][DOMAIN_NAME]" at bounding box center [243, 566] width 188 height 20
